Goal: Register for event/course

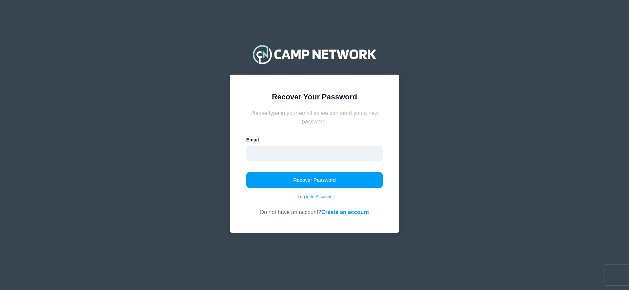
click at [304, 156] on input "email" at bounding box center [314, 154] width 137 height 16
type input "sarayoko@gmail.com"
click at [246, 172] on button "Recover Password" at bounding box center [314, 180] width 137 height 16
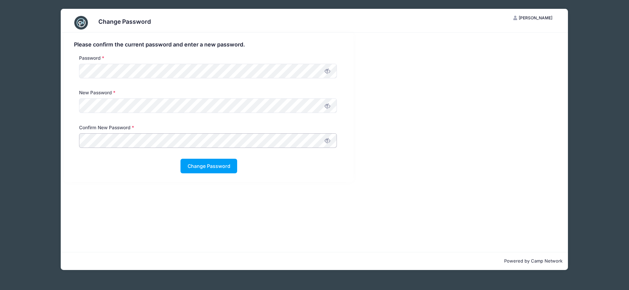
click at [181, 159] on button "Change Password" at bounding box center [209, 166] width 57 height 15
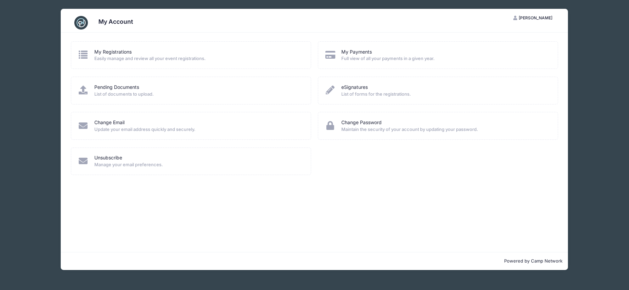
click at [391, 57] on span "Full view of all your payments in a given year." at bounding box center [445, 58] width 208 height 7
click at [121, 54] on link "My Registrations" at bounding box center [112, 52] width 37 height 7
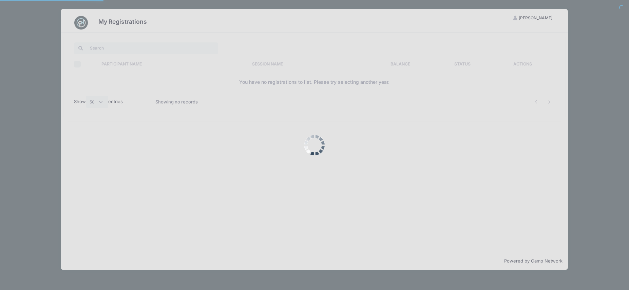
select select "50"
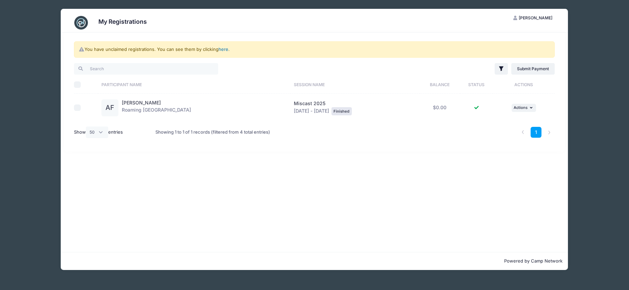
click at [222, 50] on link "here" at bounding box center [224, 48] width 10 height 5
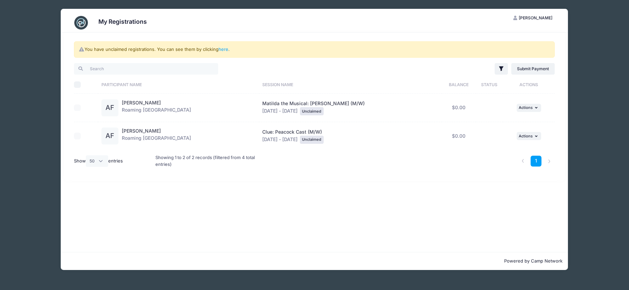
click at [225, 53] on div "You have unclaimed registrations. You can see them by clicking here ." at bounding box center [314, 49] width 481 height 16
click at [225, 49] on link "here" at bounding box center [224, 48] width 10 height 5
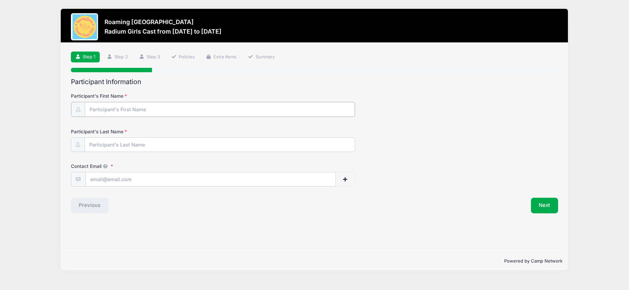
click at [163, 111] on input "Participant's First Name" at bounding box center [220, 109] width 270 height 15
type input "Annika"
type input "Frederick"
type input "sarayoko@gmail.com"
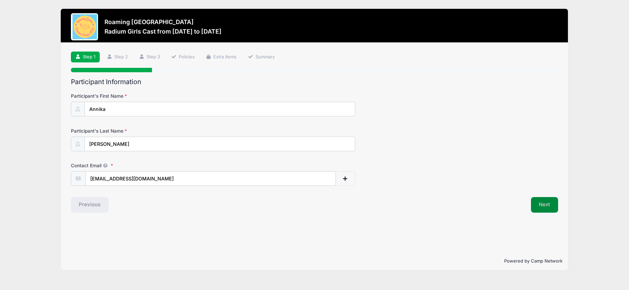
click at [546, 204] on button "Next" at bounding box center [544, 205] width 27 height 16
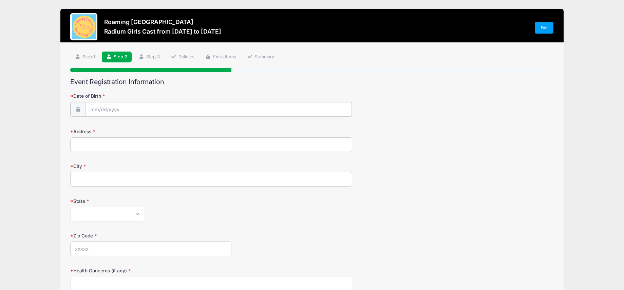
click at [125, 109] on input "Date of Birth" at bounding box center [219, 109] width 266 height 15
click at [158, 130] on span at bounding box center [157, 129] width 5 height 5
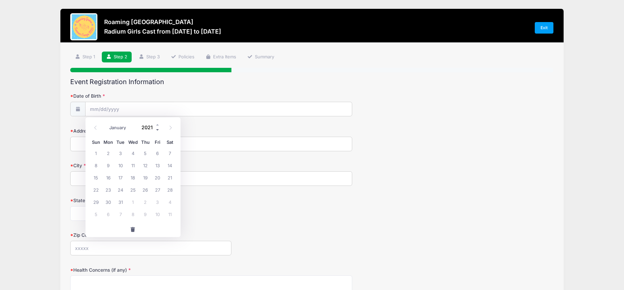
click at [158, 130] on span at bounding box center [157, 129] width 5 height 5
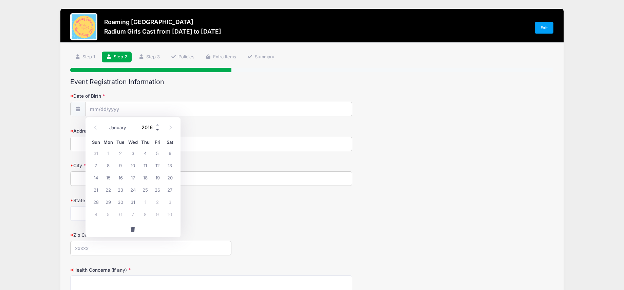
click at [158, 130] on span at bounding box center [157, 129] width 5 height 5
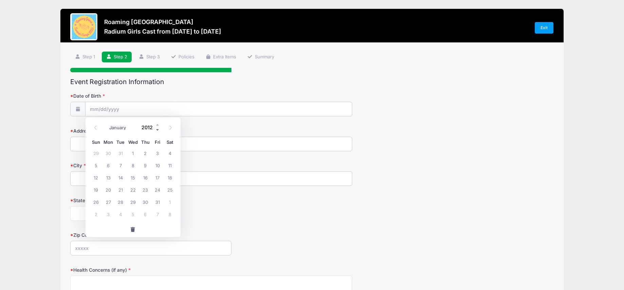
type input "2011"
click at [94, 125] on span at bounding box center [95, 128] width 11 height 12
select select "5"
click at [135, 203] on span "29" at bounding box center [133, 202] width 12 height 12
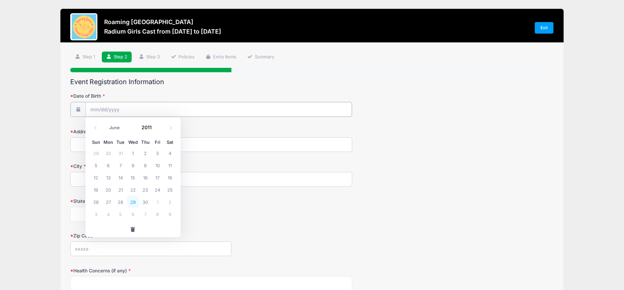
type input "06/29/2011"
click at [116, 146] on input "Address" at bounding box center [211, 144] width 282 height 15
type input "4993 N Xenia Street"
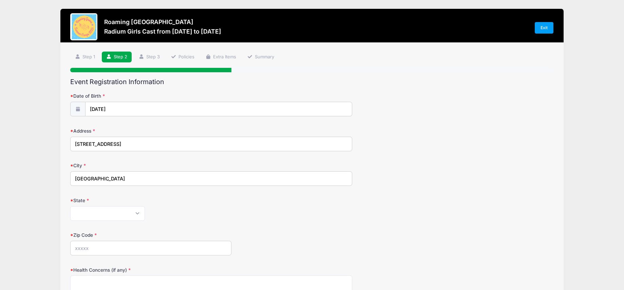
type input "Denver"
select select "CO"
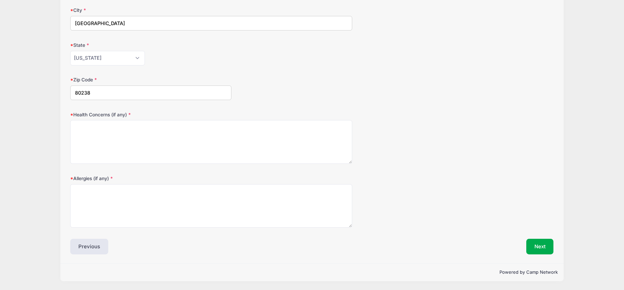
type input "80238"
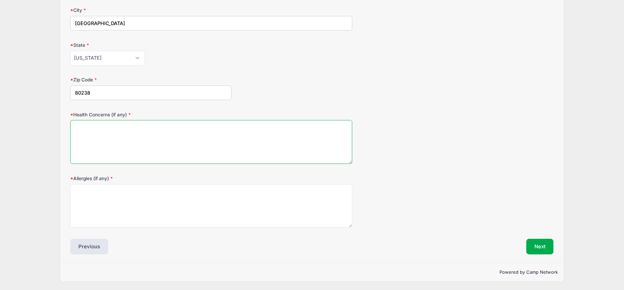
click at [118, 135] on textarea "Health Concerns (if any)" at bounding box center [211, 142] width 282 height 44
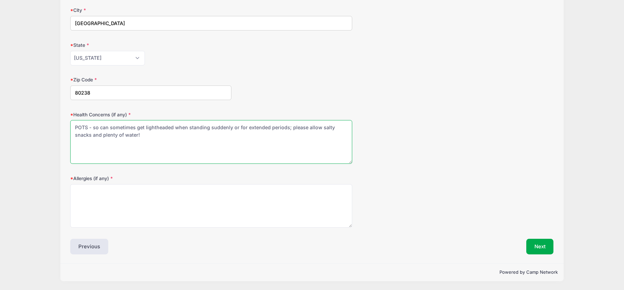
type textarea "POTS - so can sometimes get lightheaded when standing suddenly or for extended …"
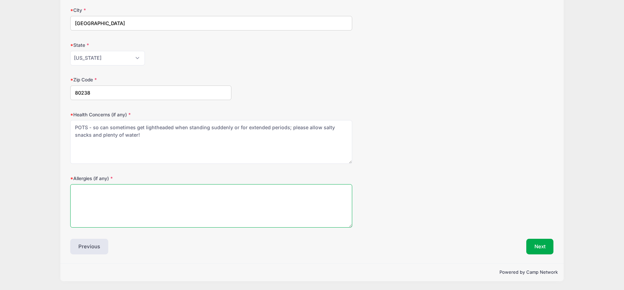
click at [134, 198] on textarea "Allergies (if any)" at bounding box center [211, 206] width 282 height 44
type textarea "n/a"
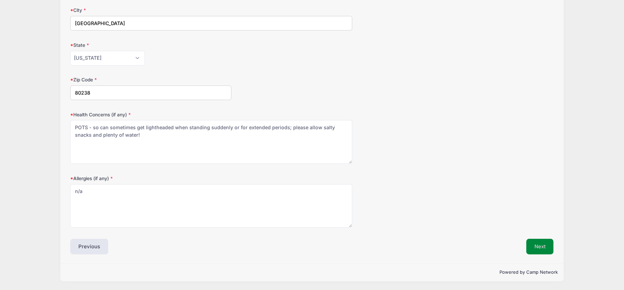
click at [543, 250] on button "Next" at bounding box center [539, 247] width 27 height 16
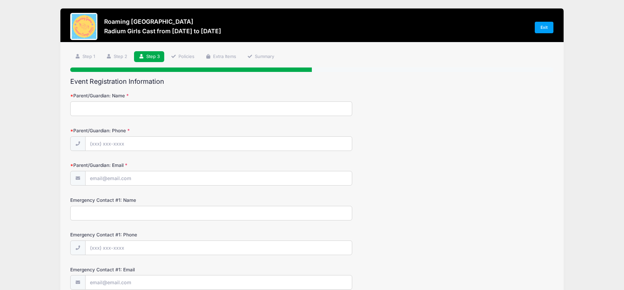
scroll to position [0, 0]
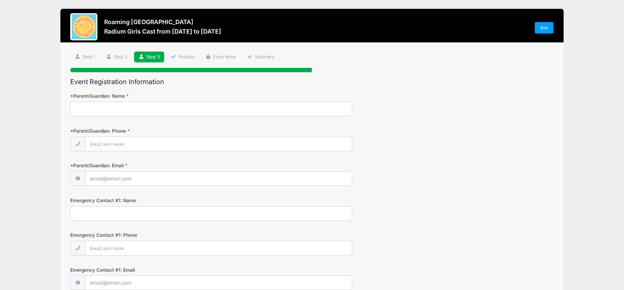
click at [105, 108] on input "Parent/Guardian: Name" at bounding box center [211, 109] width 282 height 15
type input "Sara Frederick"
type input "(480) 684-4740"
click at [117, 179] on input "Parent/Guardian: Email" at bounding box center [219, 179] width 266 height 15
type input "[EMAIL_ADDRESS][DOMAIN_NAME]"
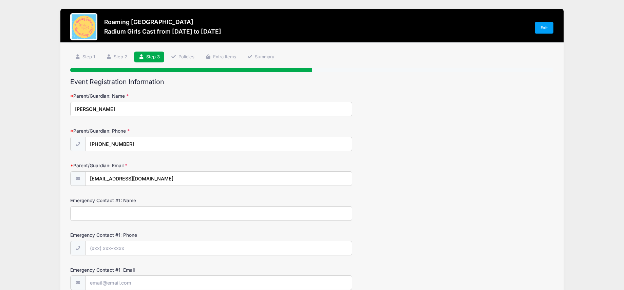
scroll to position [167, 0]
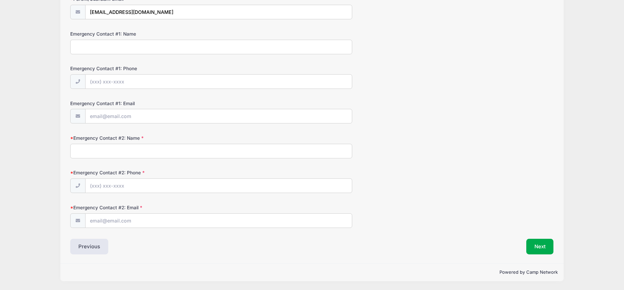
click at [151, 151] on input "Emergency Contact #2: Name" at bounding box center [211, 151] width 282 height 15
type input "John Frederick"
type input "(480) 684-4741"
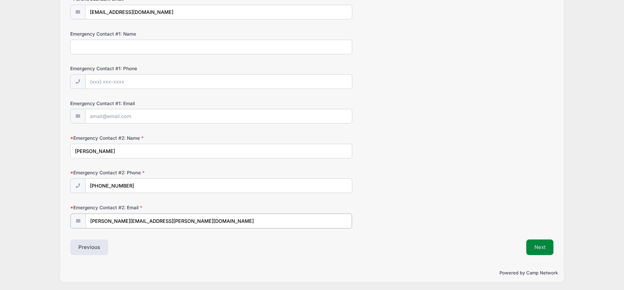
type input "john.a.frederick@gmail.com"
click at [537, 246] on button "Next" at bounding box center [539, 247] width 27 height 16
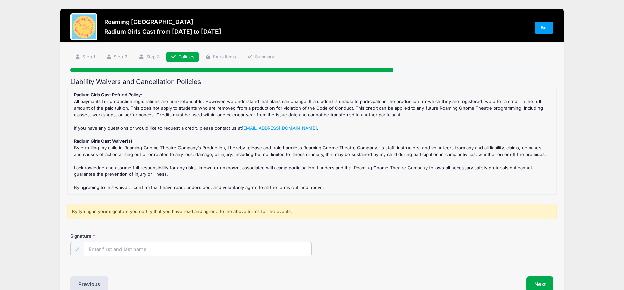
scroll to position [37, 0]
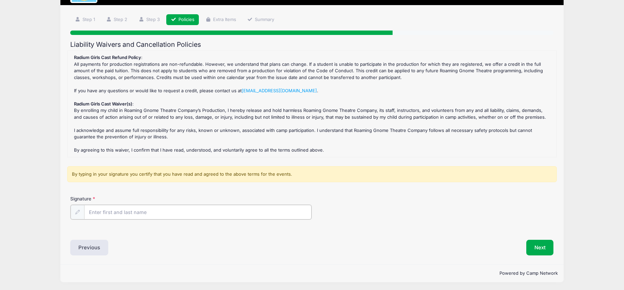
click at [139, 212] on input "Signature" at bounding box center [197, 212] width 227 height 15
type input "Sara Frederick"
click at [467, 213] on div "Signature Sara Frederick" at bounding box center [311, 207] width 483 height 24
click at [535, 249] on button "Next" at bounding box center [539, 247] width 27 height 16
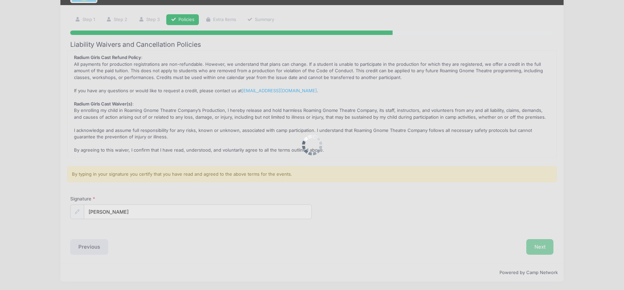
scroll to position [0, 0]
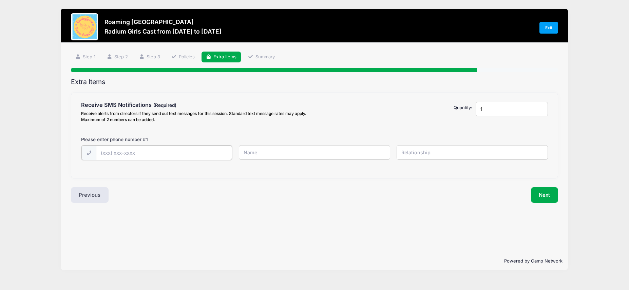
click at [0, 0] on input "text" at bounding box center [0, 0] width 0 height 0
type input "(480) 684-4740"
click at [514, 112] on input "1" at bounding box center [512, 109] width 72 height 15
type input "2"
click at [541, 108] on input "2" at bounding box center [512, 109] width 72 height 15
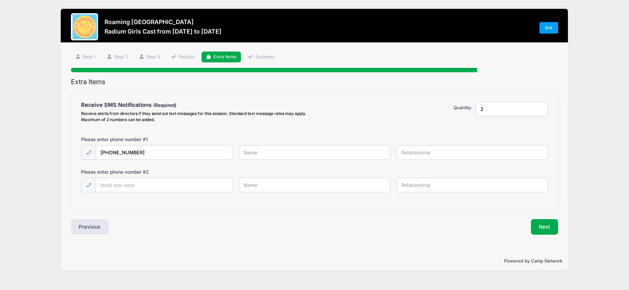
click at [0, 0] on input "text" at bounding box center [0, 0] width 0 height 0
type input "Sara"
type input "Mother"
click at [0, 0] on input "text" at bounding box center [0, 0] width 0 height 0
type input "(303) 548-4161"
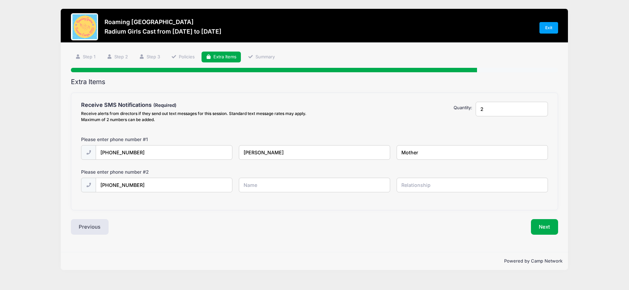
click at [0, 0] on input "text" at bounding box center [0, 0] width 0 height 0
type input "Annika"
type input "Child"
click at [544, 222] on button "Next" at bounding box center [544, 227] width 27 height 16
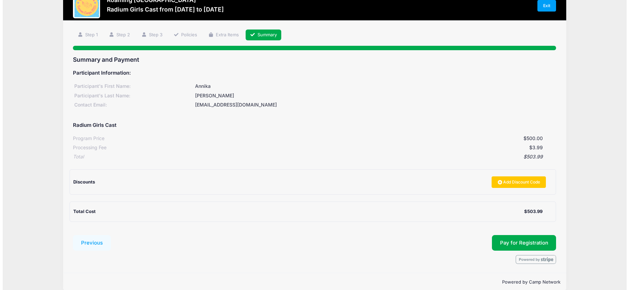
scroll to position [32, 0]
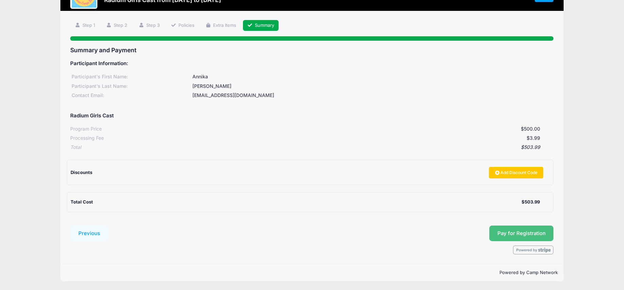
click at [504, 235] on span "Pay for Registration" at bounding box center [521, 233] width 48 height 6
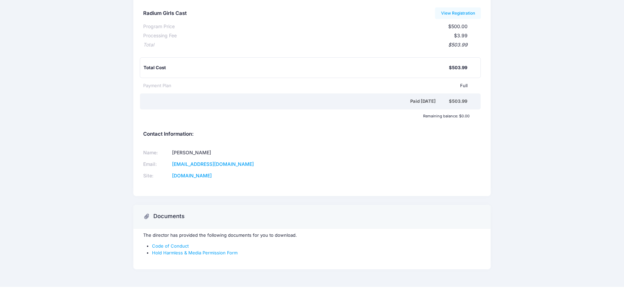
scroll to position [92, 0]
